Goal: Find specific page/section: Find specific page/section

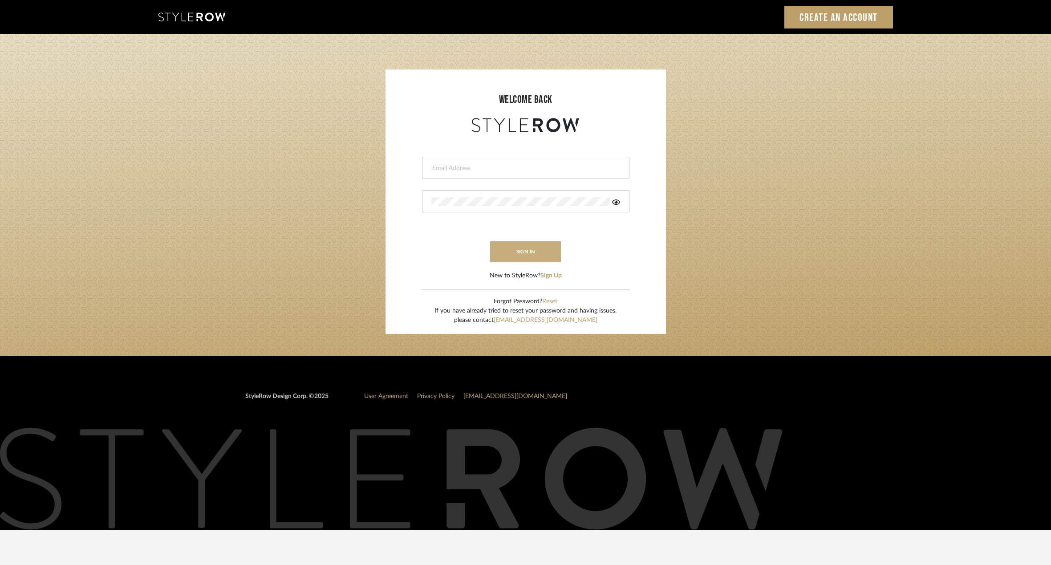
type input "victor@studiodb.com"
click at [512, 249] on button "sign in" at bounding box center [525, 251] width 71 height 21
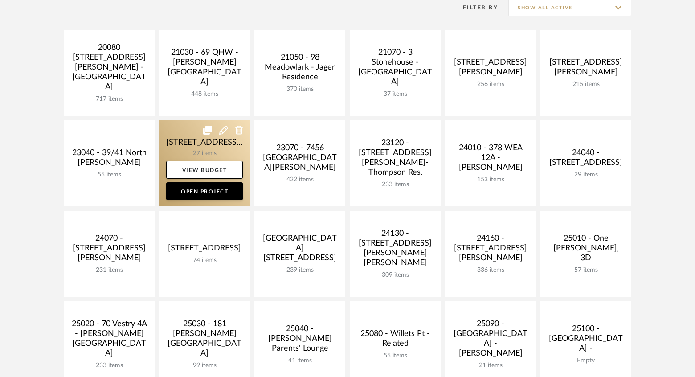
scroll to position [237, 0]
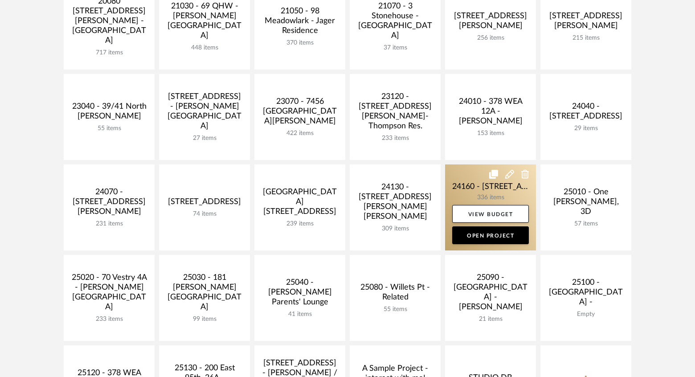
click at [488, 191] on link at bounding box center [490, 207] width 91 height 86
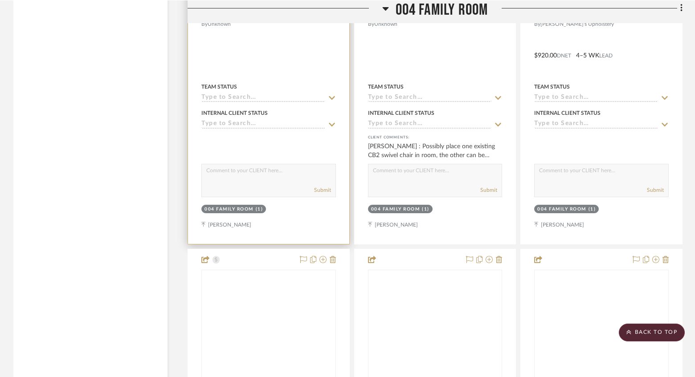
scroll to position [6322, 0]
